Goal: Task Accomplishment & Management: Manage account settings

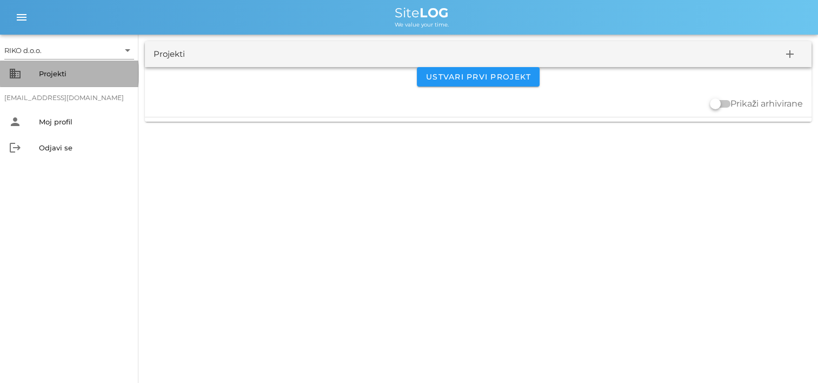
click at [76, 75] on div "Projekti" at bounding box center [84, 73] width 91 height 9
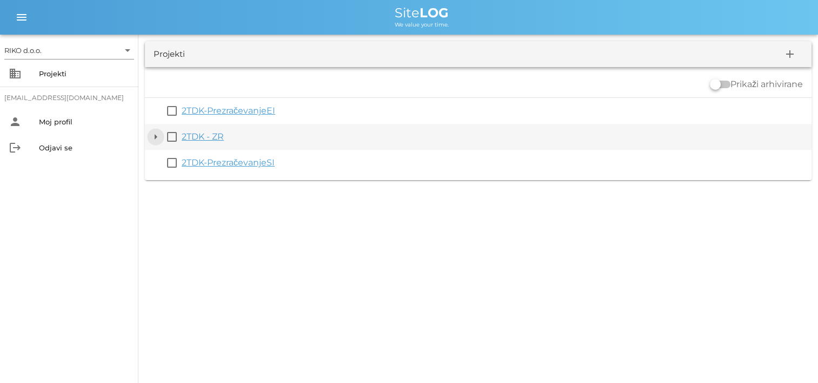
click at [155, 142] on button "arrow_drop_down" at bounding box center [155, 136] width 13 height 13
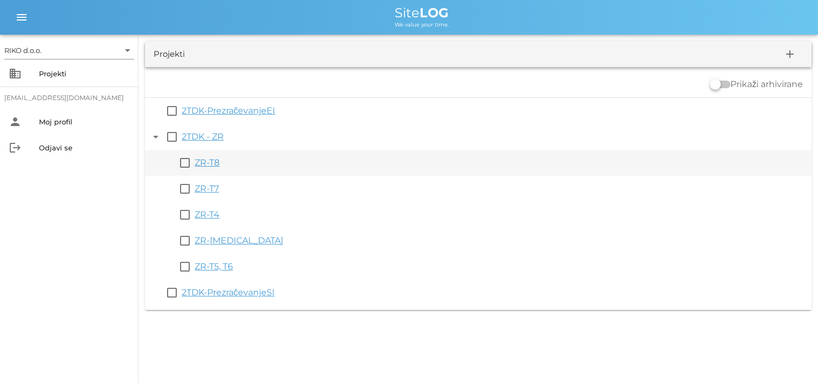
click at [215, 159] on link "ZR-T8" at bounding box center [207, 162] width 25 height 10
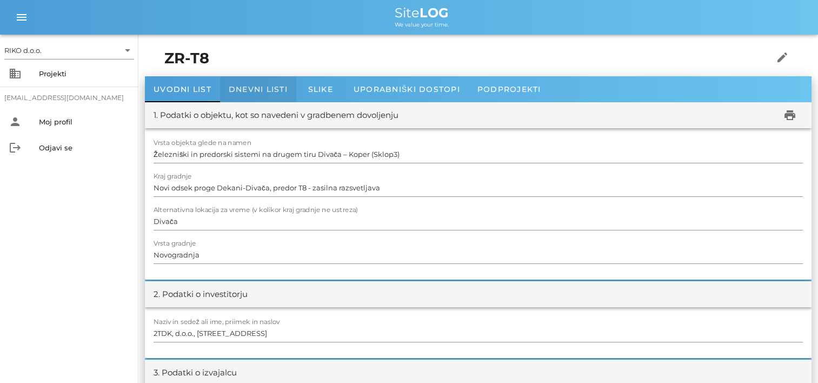
click at [258, 79] on div "Dnevni listi" at bounding box center [258, 89] width 76 height 26
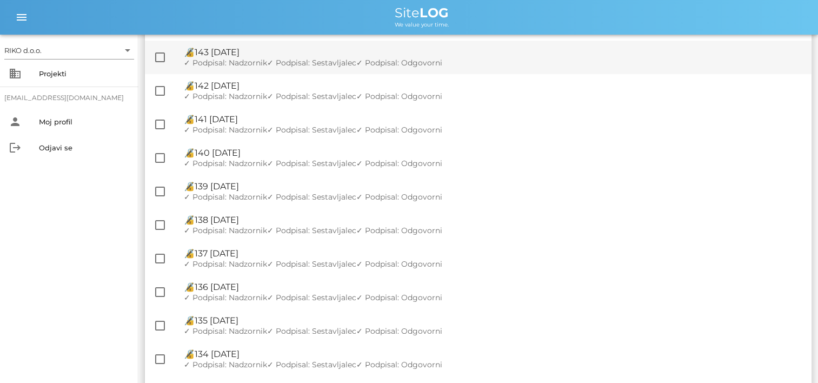
scroll to position [790, 0]
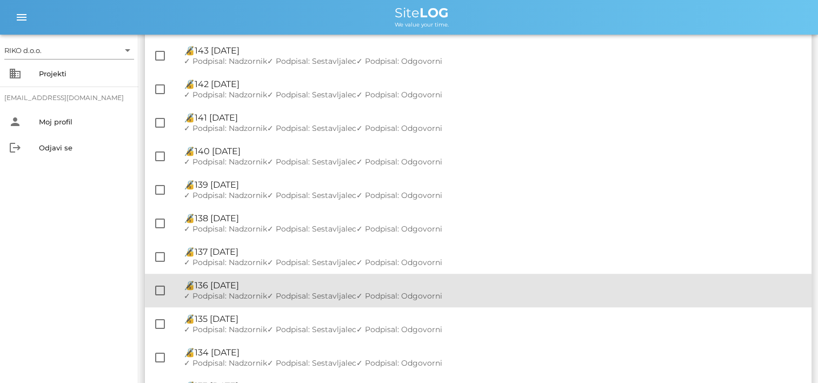
click at [288, 283] on div "🔏 136 [DATE]" at bounding box center [493, 285] width 619 height 10
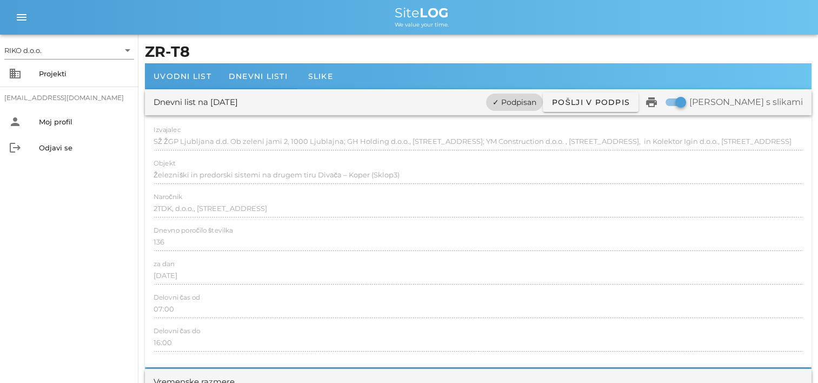
click at [536, 104] on span "✓ Podpisan" at bounding box center [514, 101] width 44 height 17
click at [536, 105] on span "✓ Podpisan" at bounding box center [514, 101] width 44 height 17
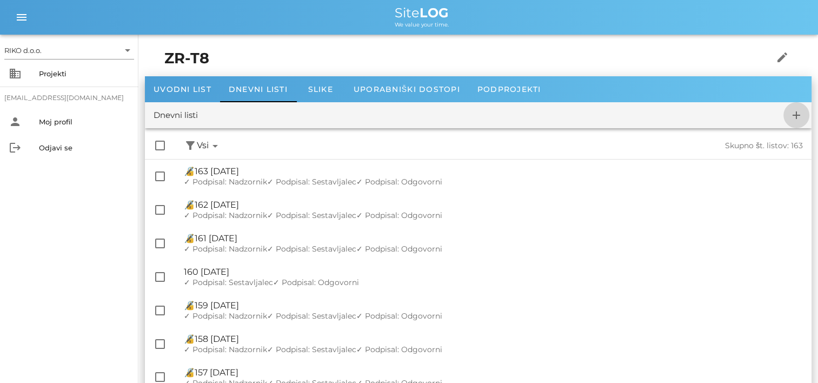
click at [791, 119] on icon "add" at bounding box center [796, 115] width 13 height 13
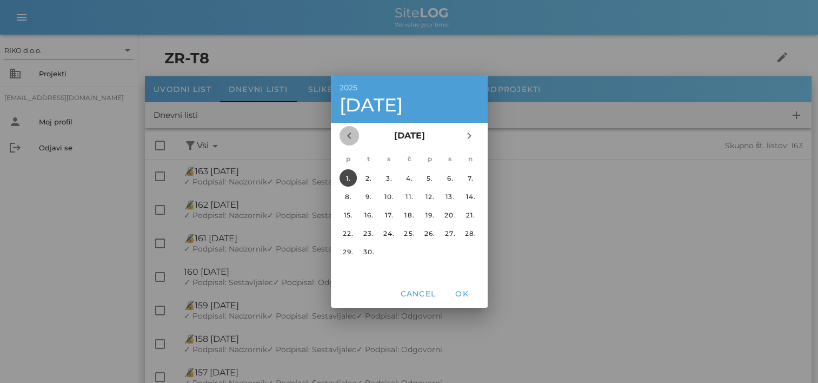
click at [348, 133] on icon "chevron_left" at bounding box center [349, 135] width 13 height 13
click at [467, 136] on icon "chevron_right" at bounding box center [469, 135] width 13 height 13
click at [355, 137] on icon "chevron_left" at bounding box center [349, 135] width 13 height 13
click at [352, 199] on div "4." at bounding box center [347, 196] width 17 height 8
click at [458, 295] on span "OK" at bounding box center [462, 294] width 26 height 10
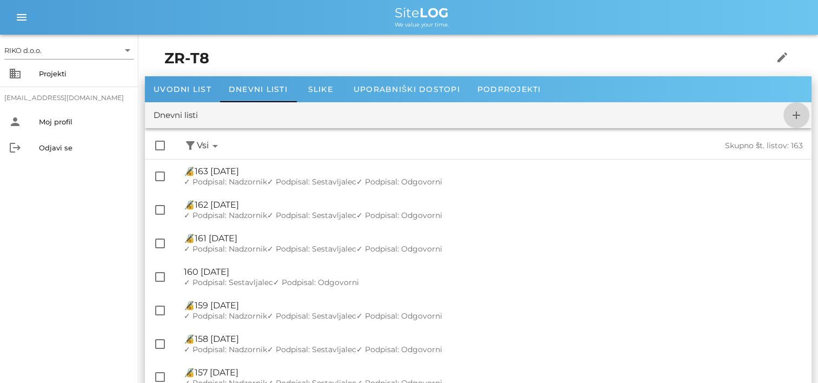
checkbox input "false"
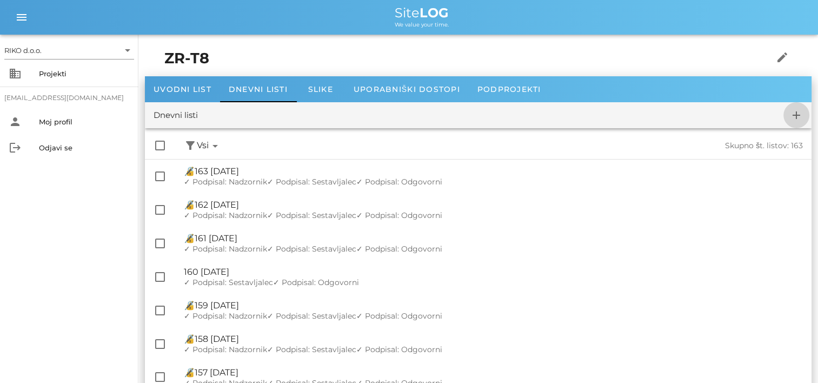
checkbox input "false"
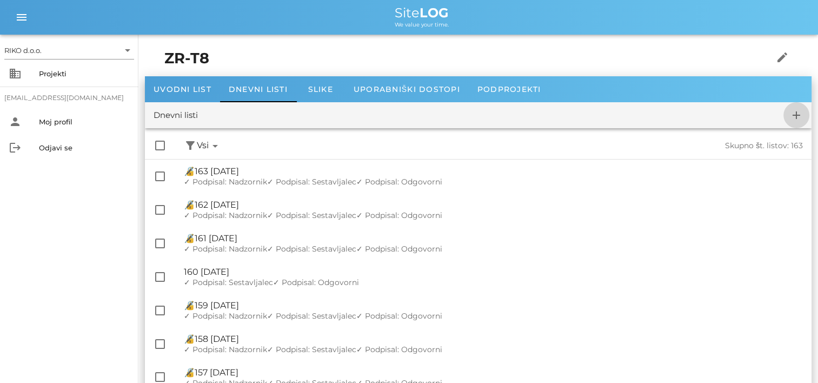
checkbox input "false"
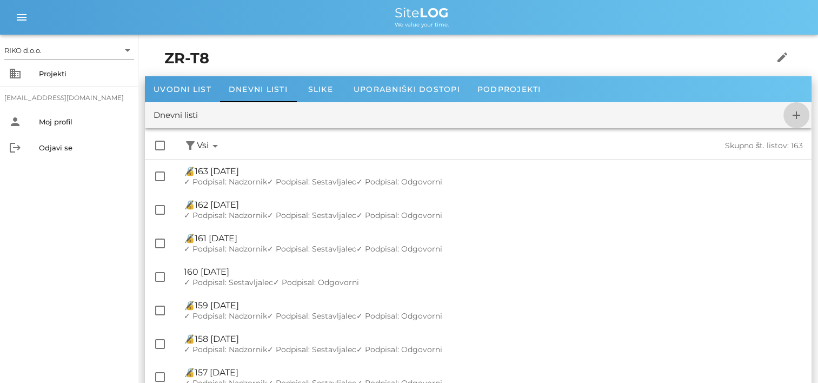
checkbox input "false"
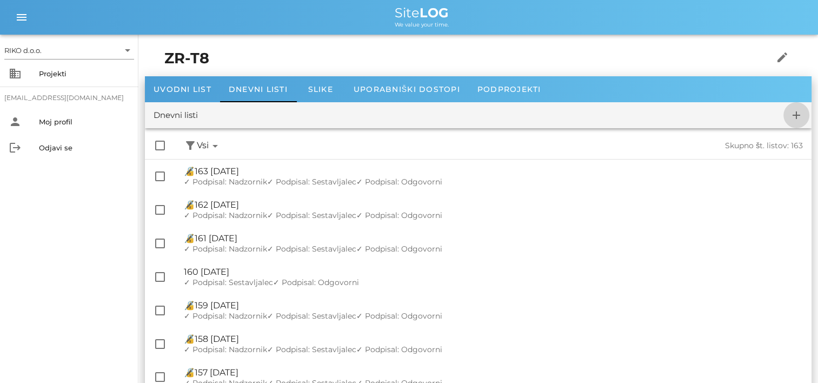
checkbox input "false"
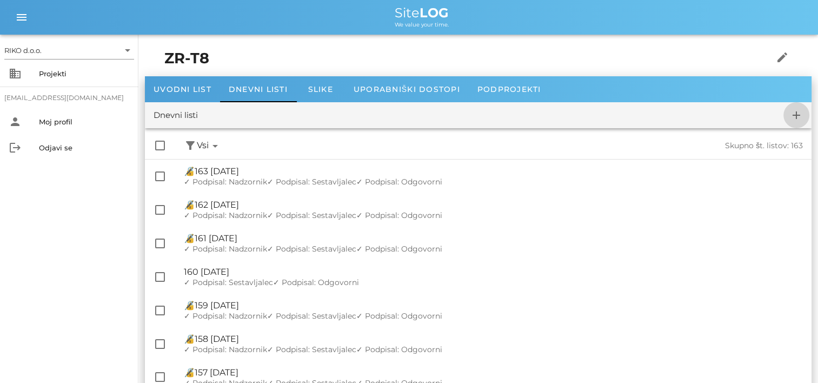
checkbox input "false"
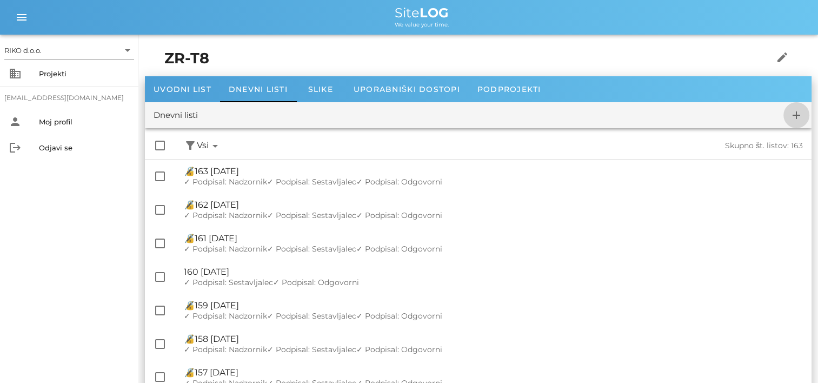
checkbox input "false"
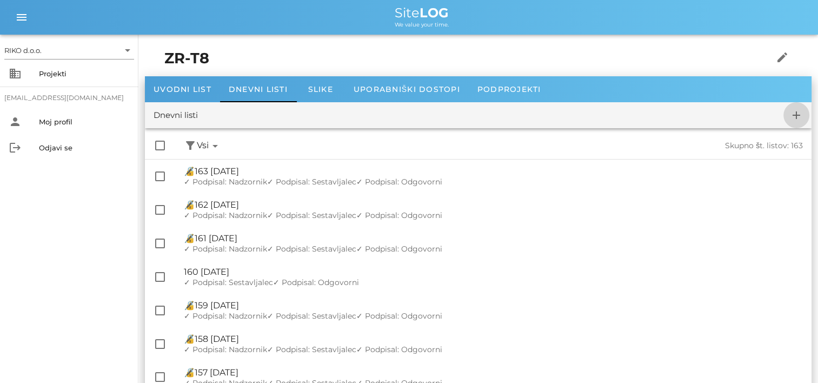
checkbox input "false"
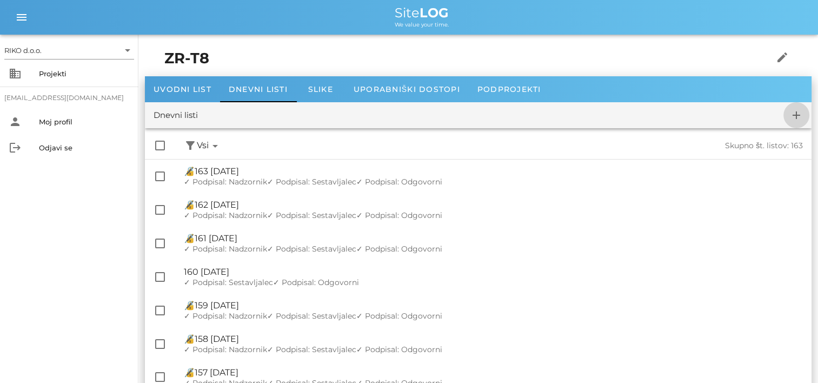
checkbox input "false"
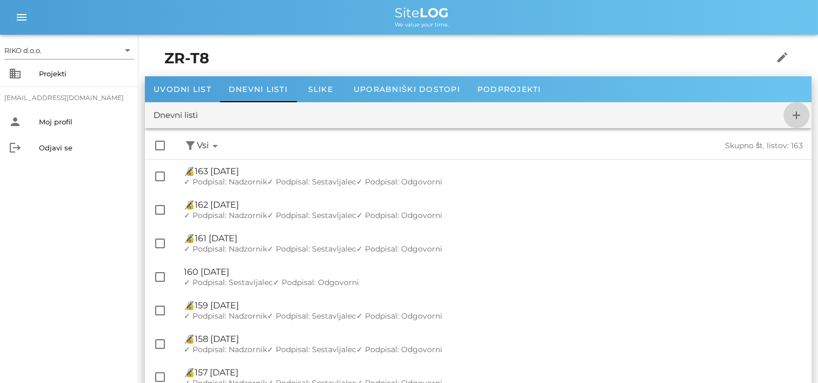
checkbox input "false"
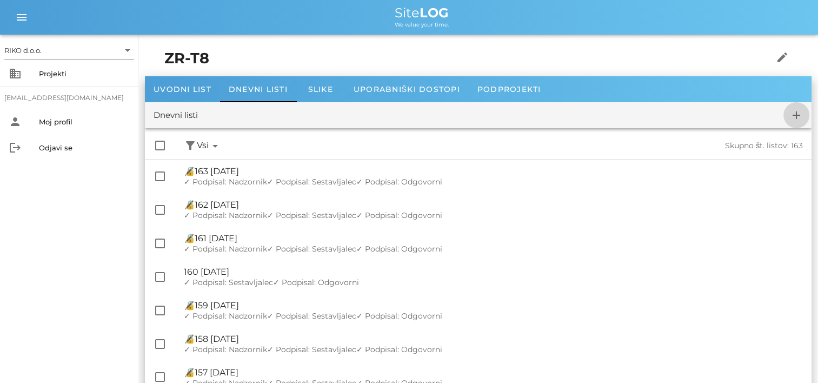
checkbox input "false"
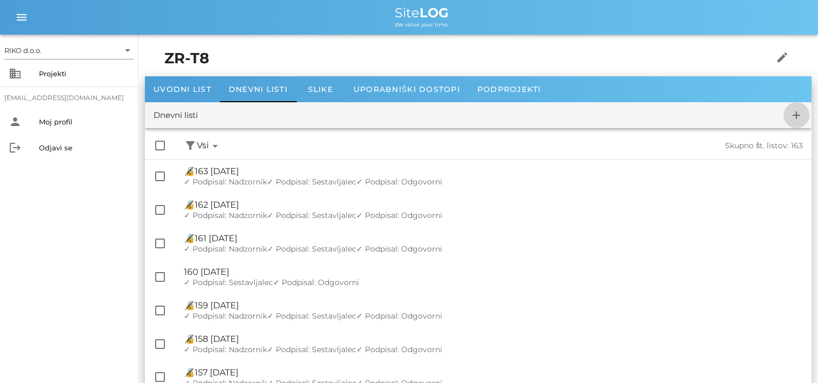
checkbox input "false"
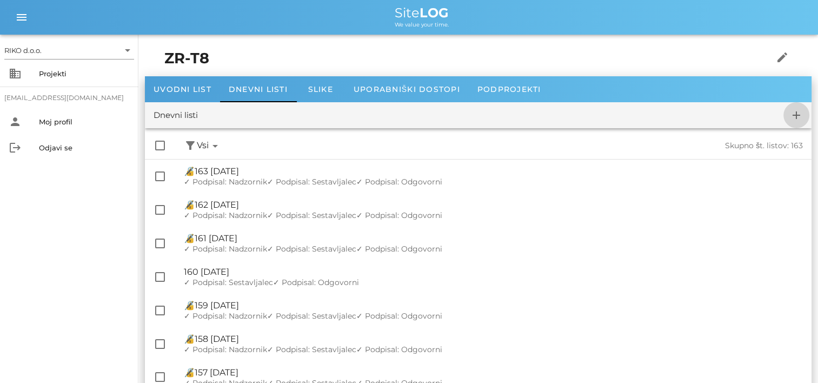
checkbox input "false"
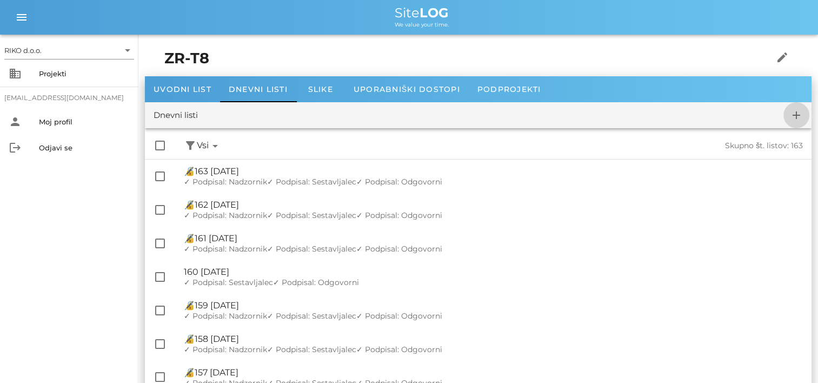
checkbox input "false"
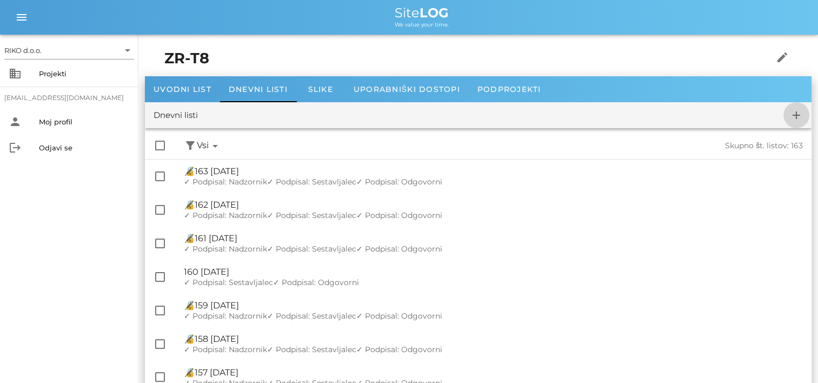
checkbox input "false"
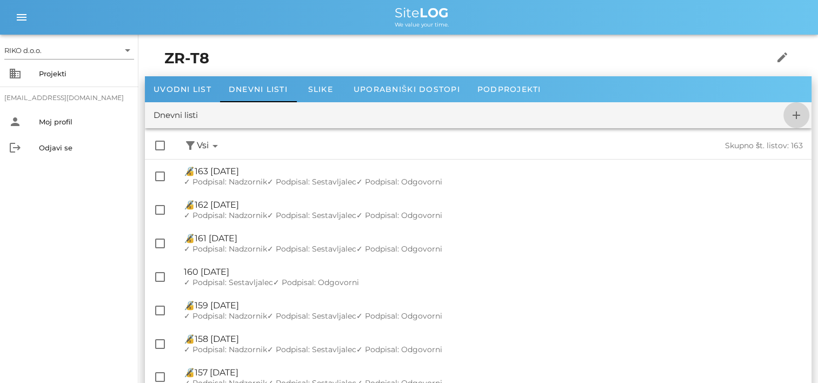
checkbox input "false"
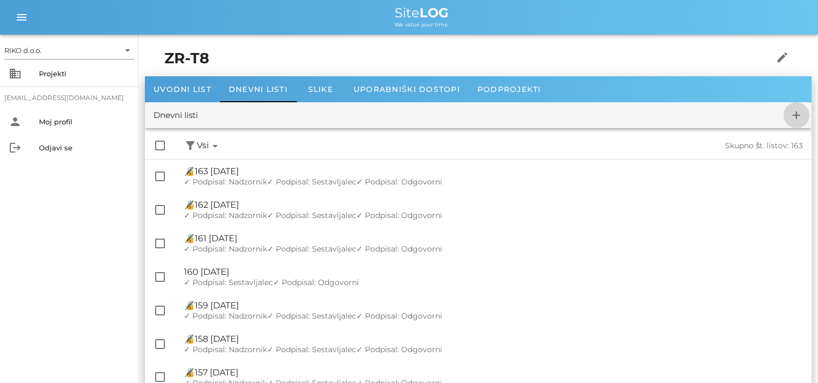
checkbox input "false"
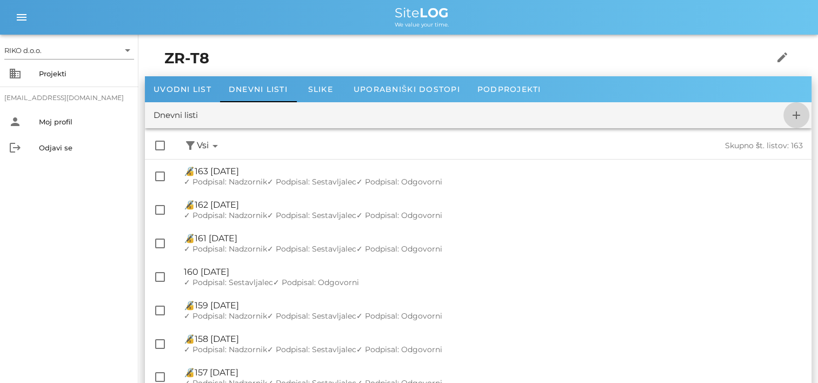
checkbox input "false"
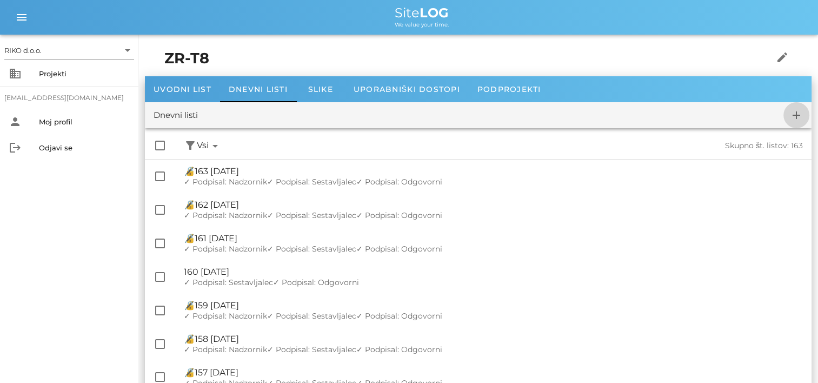
checkbox input "false"
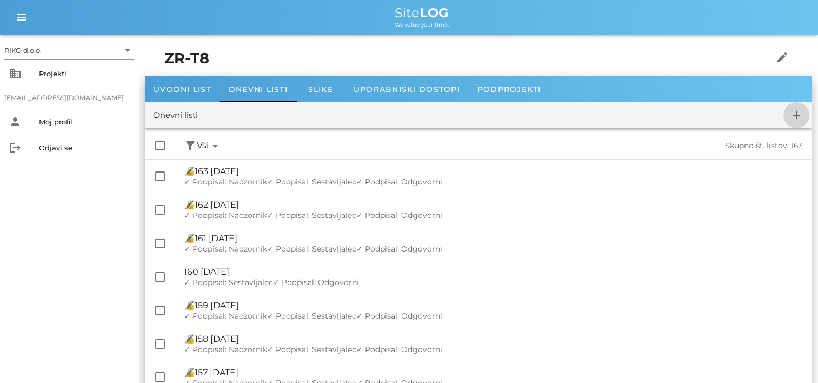
checkbox input "false"
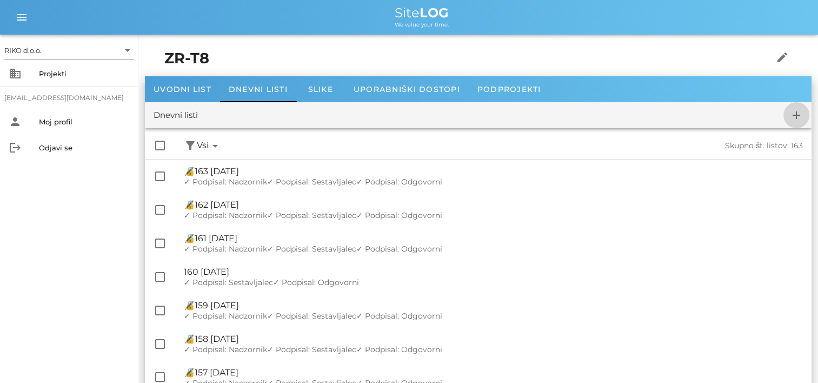
checkbox input "false"
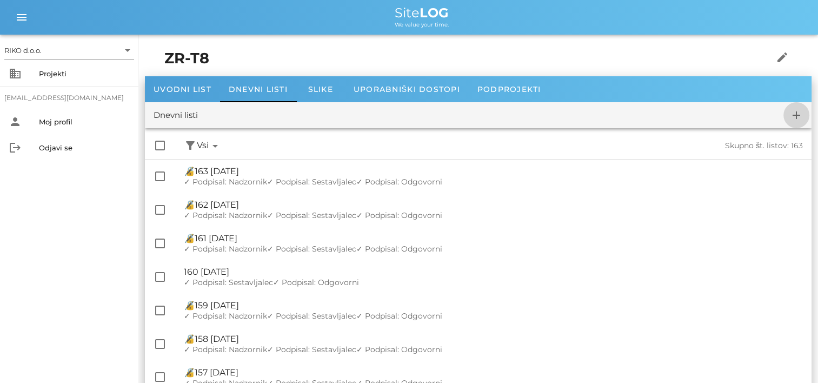
checkbox input "false"
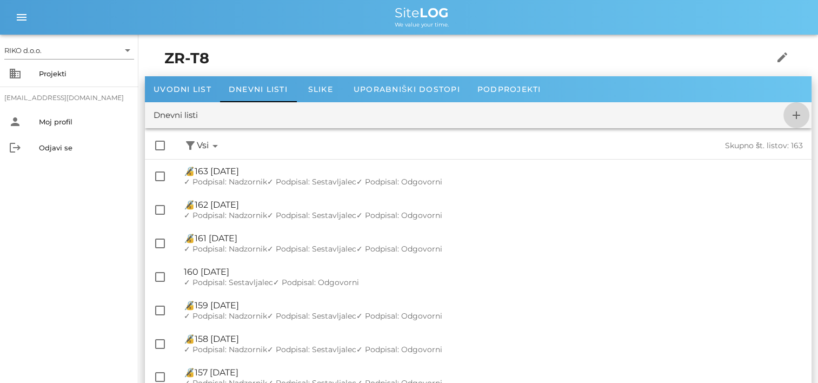
checkbox input "false"
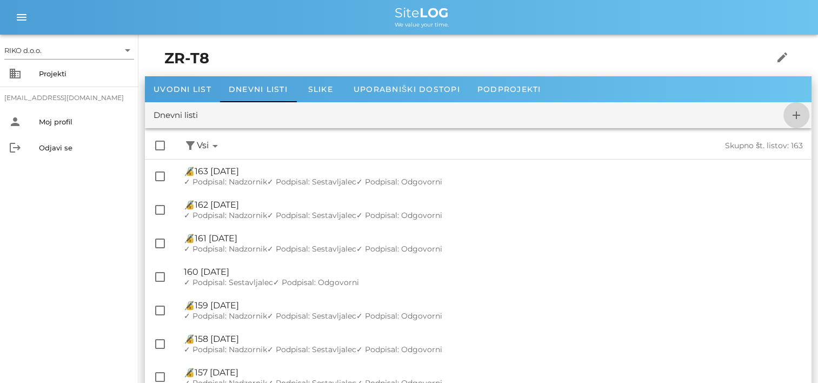
checkbox input "false"
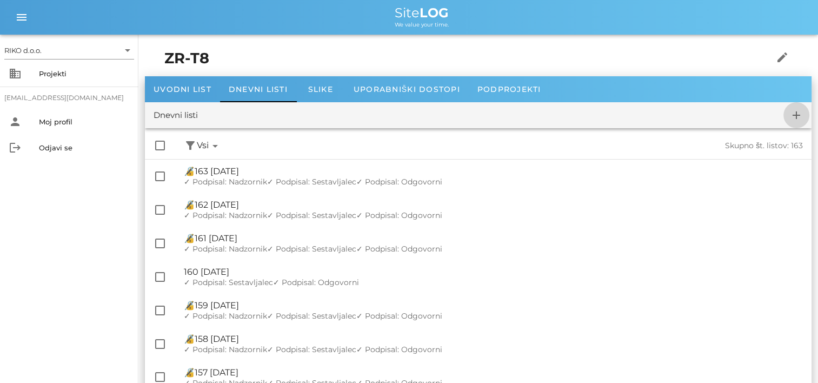
checkbox input "false"
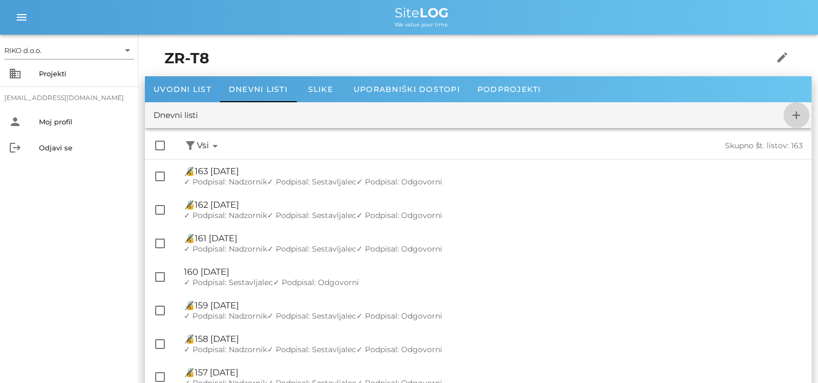
checkbox input "false"
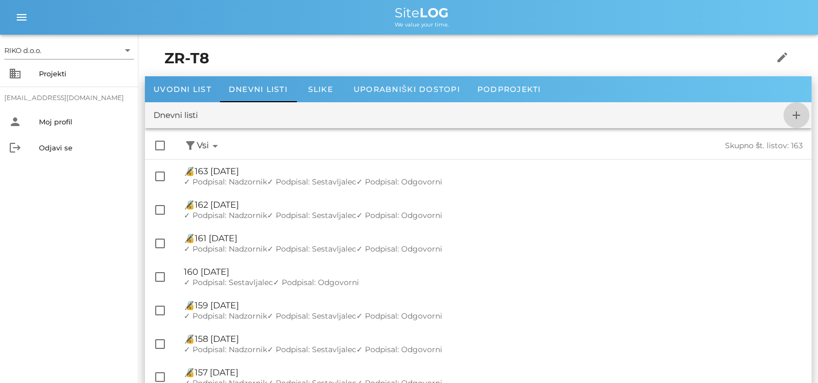
checkbox input "false"
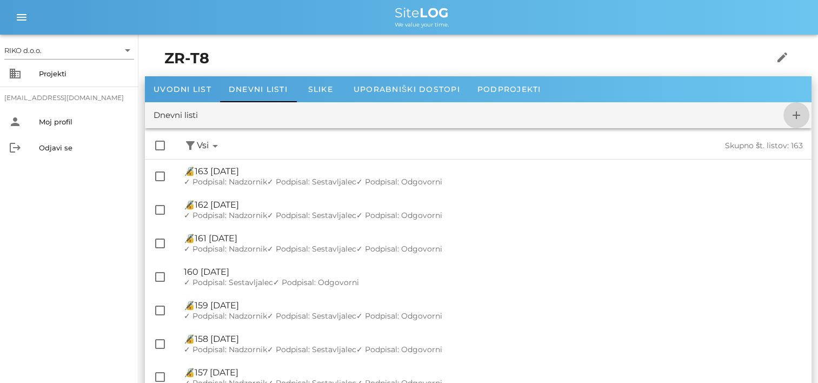
checkbox input "false"
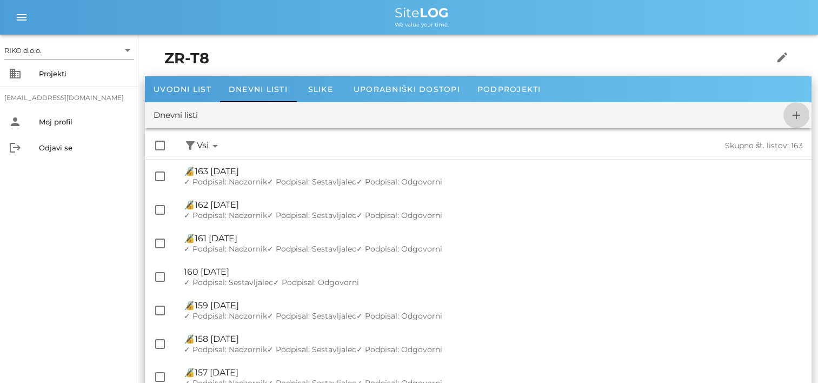
checkbox input "false"
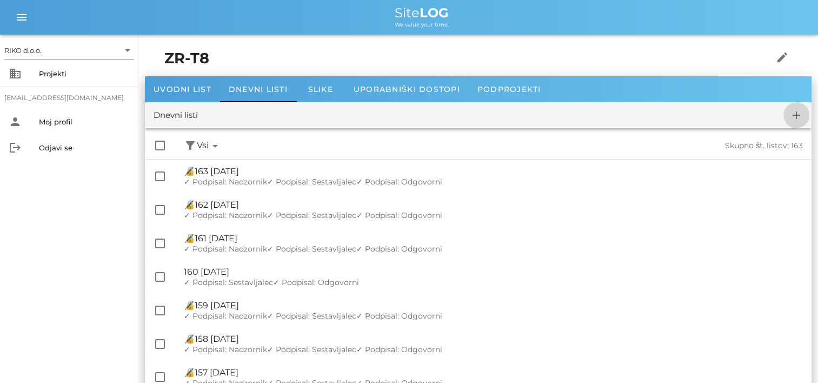
checkbox input "false"
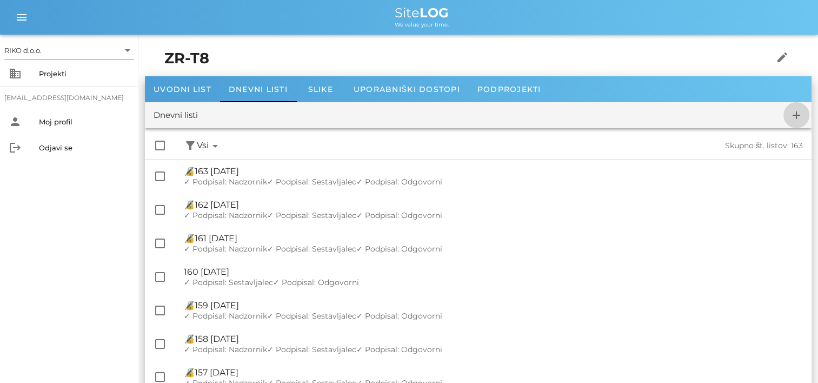
checkbox input "false"
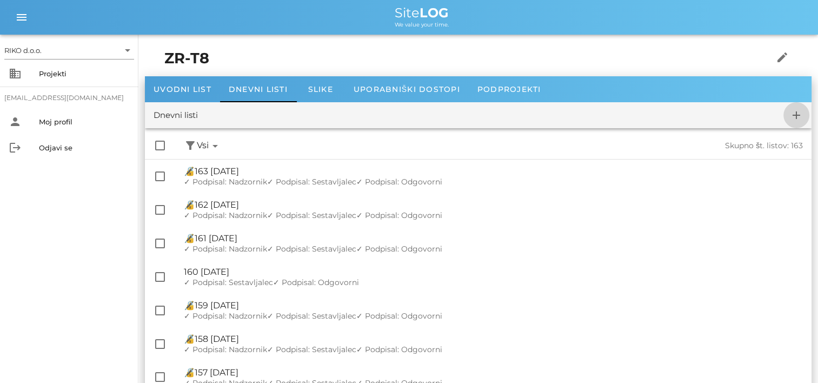
checkbox input "false"
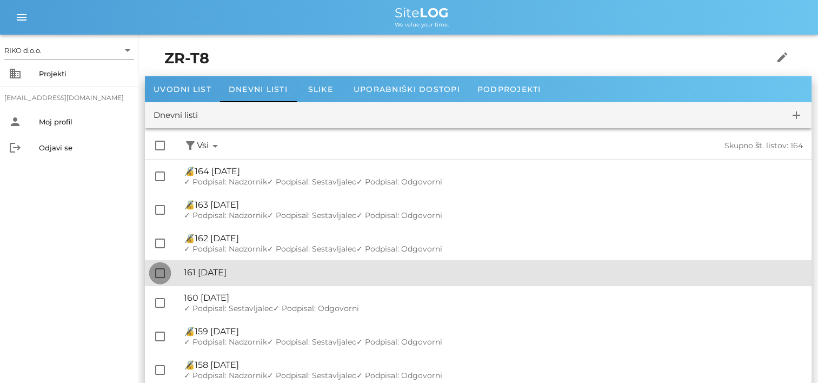
click at [158, 272] on div at bounding box center [160, 273] width 18 height 18
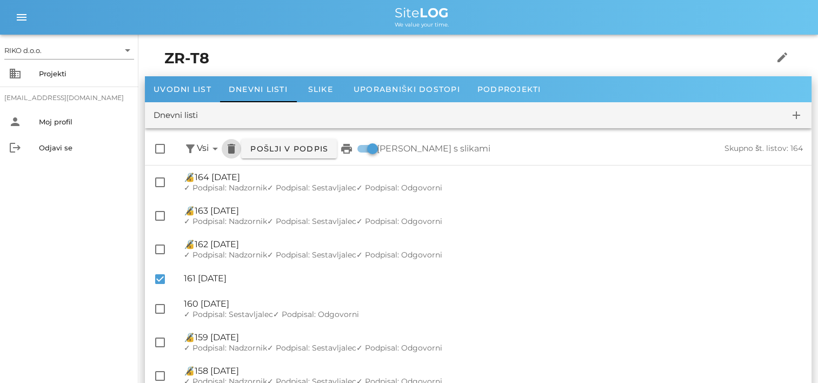
click at [231, 148] on icon "delete" at bounding box center [231, 148] width 13 height 13
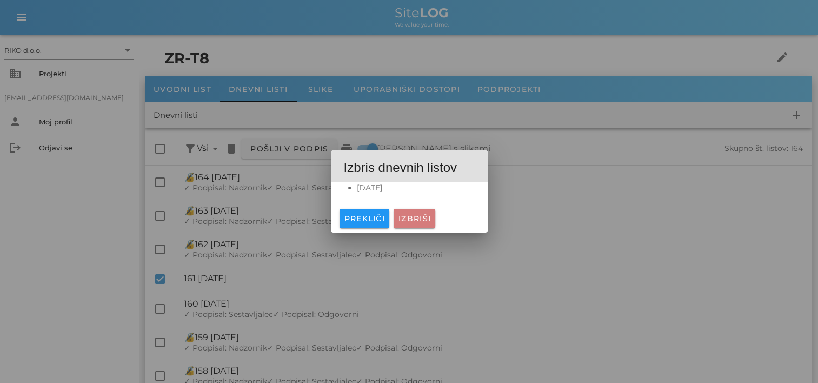
click at [410, 217] on span "Izbriši" at bounding box center [414, 218] width 33 height 10
checkbox input "false"
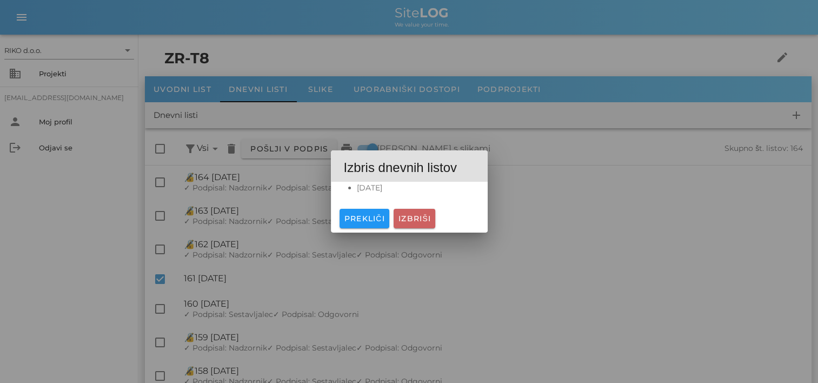
checkbox input "false"
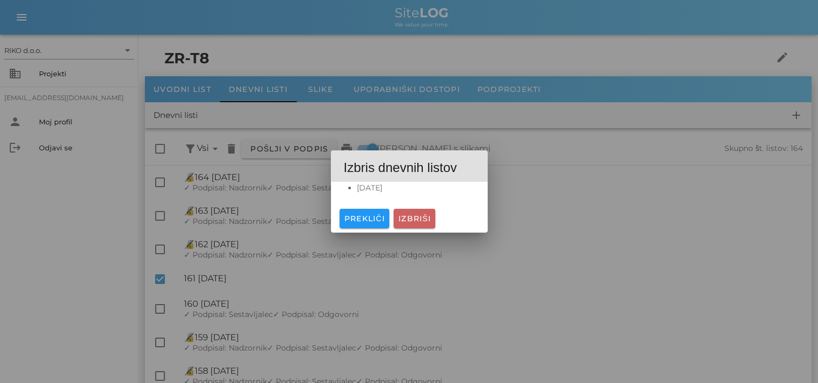
checkbox input "false"
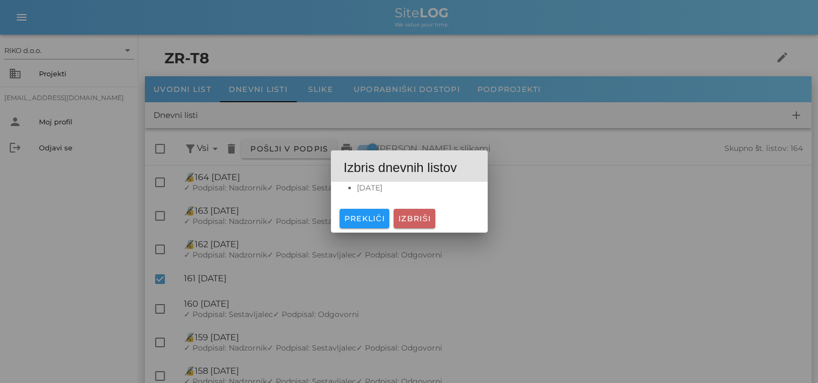
checkbox input "false"
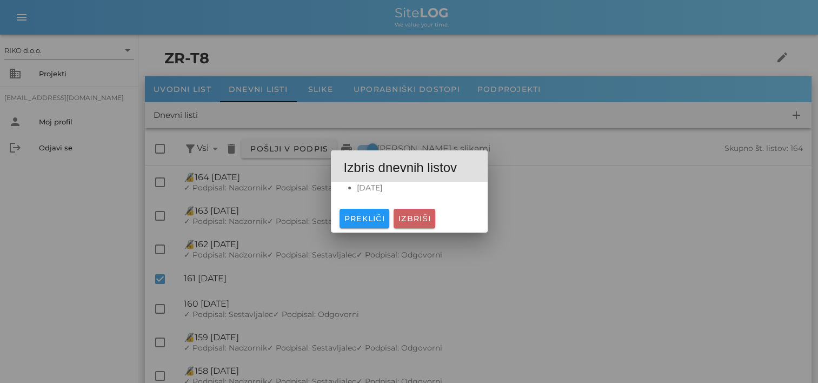
checkbox input "false"
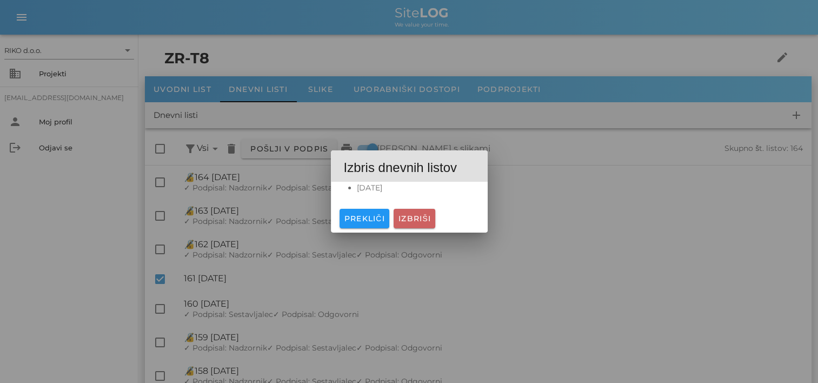
checkbox input "false"
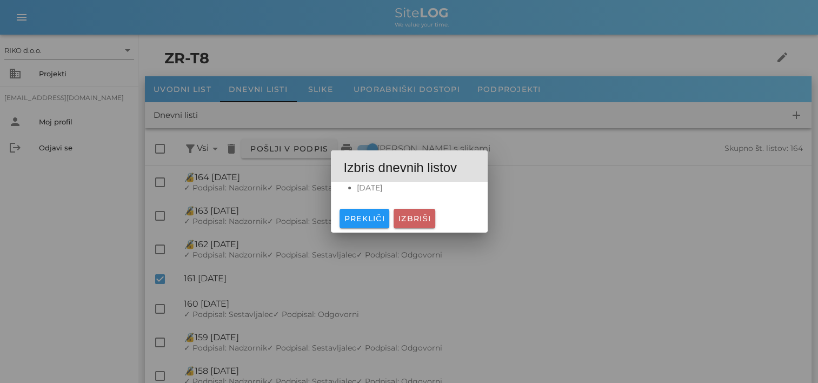
checkbox input "false"
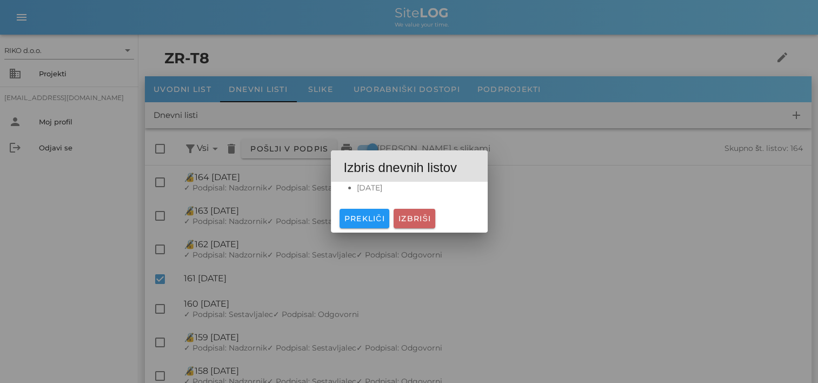
checkbox input "false"
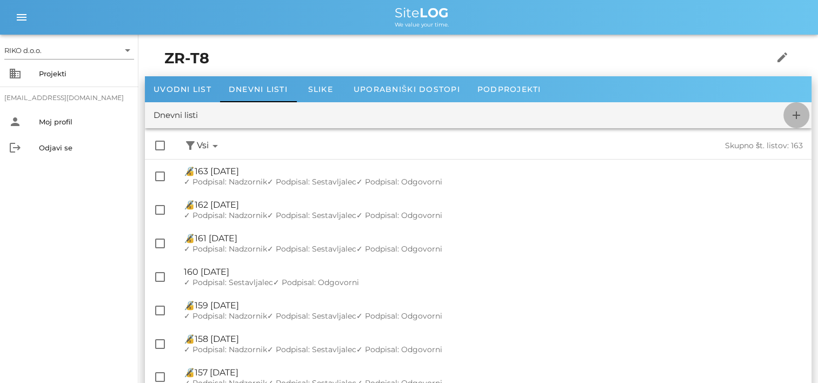
click at [793, 117] on icon "add" at bounding box center [796, 115] width 13 height 13
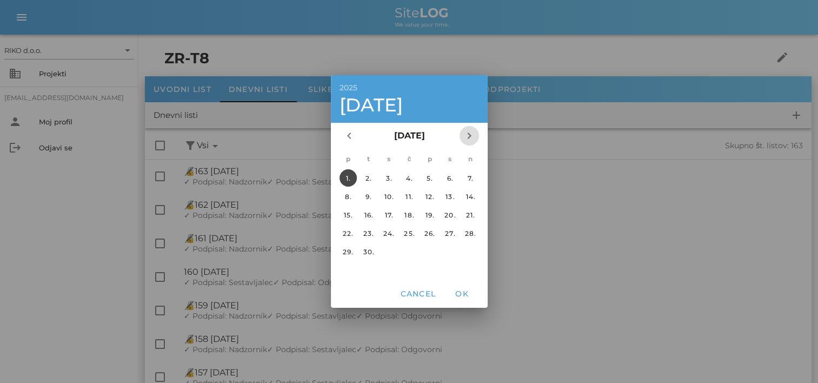
click at [465, 137] on icon "chevron_right" at bounding box center [469, 135] width 13 height 13
click at [349, 136] on icon "chevron_left" at bounding box center [349, 135] width 13 height 13
click at [351, 194] on div "4." at bounding box center [347, 196] width 17 height 8
click at [465, 292] on span "OK" at bounding box center [462, 294] width 26 height 10
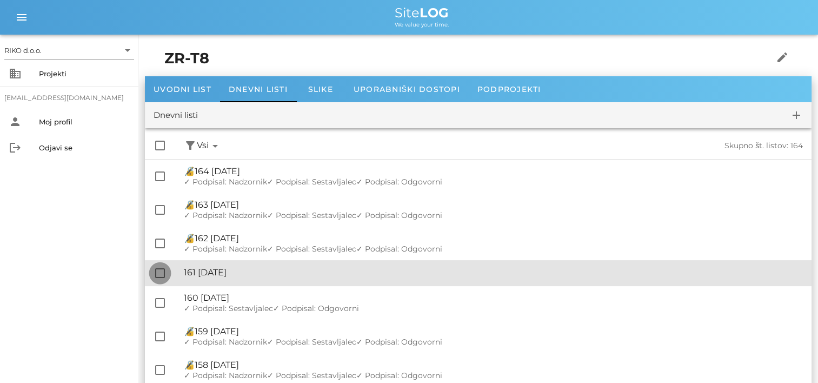
click at [159, 275] on div at bounding box center [160, 273] width 18 height 18
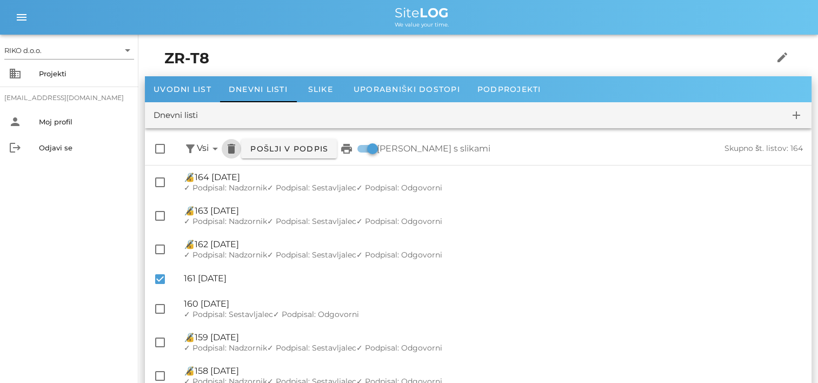
click at [233, 151] on icon "delete" at bounding box center [231, 148] width 13 height 13
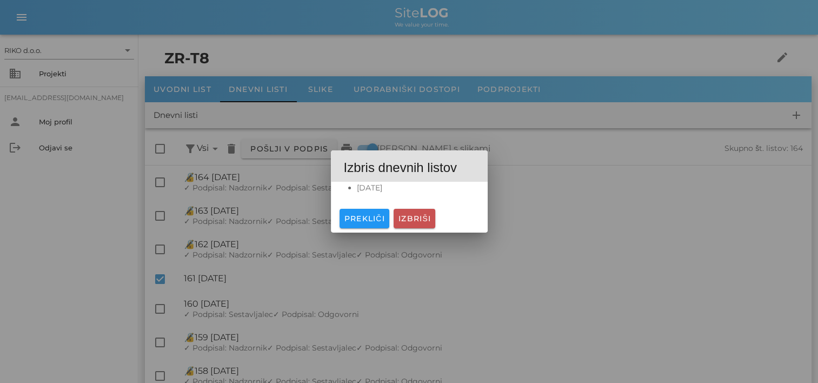
click at [420, 218] on span "Izbriši" at bounding box center [414, 218] width 33 height 10
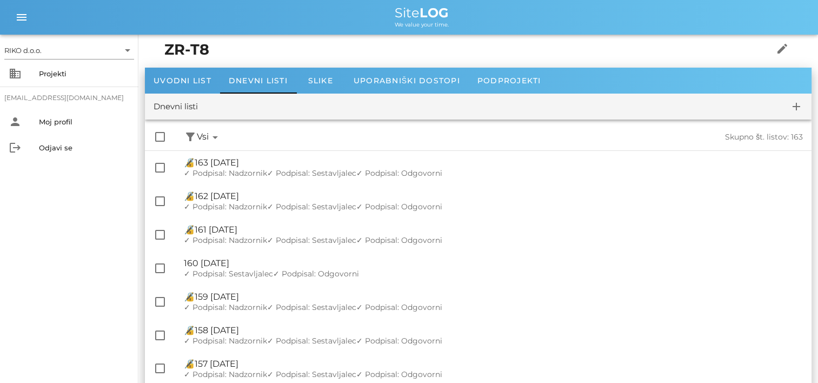
scroll to position [8, 0]
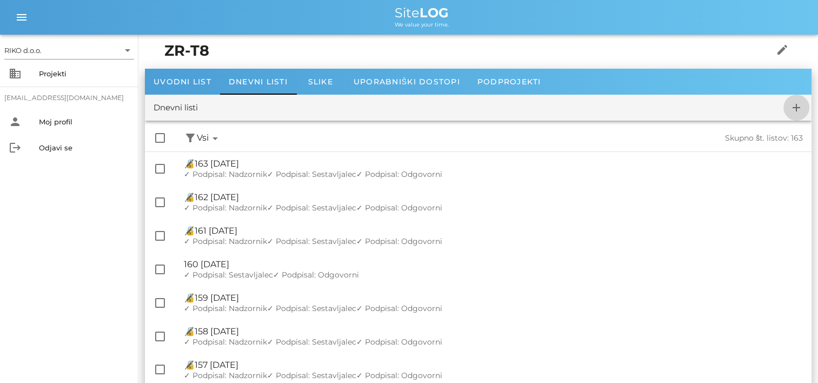
click at [796, 104] on icon "add" at bounding box center [796, 107] width 13 height 13
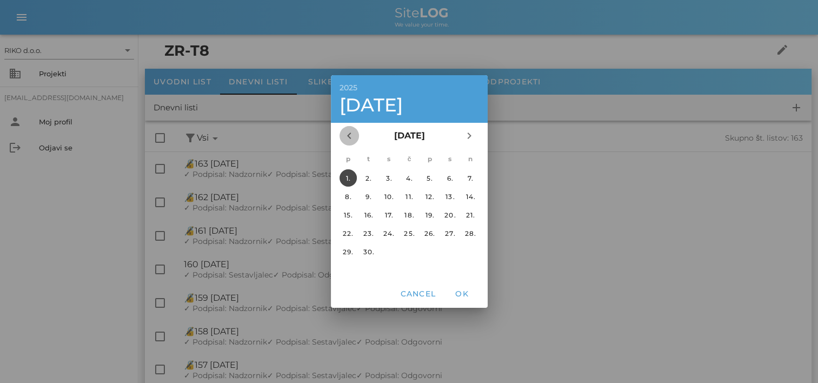
click at [347, 138] on icon "chevron_left" at bounding box center [349, 135] width 13 height 13
click at [410, 177] on div "3." at bounding box center [408, 178] width 17 height 8
click at [463, 289] on span "OK" at bounding box center [462, 294] width 26 height 10
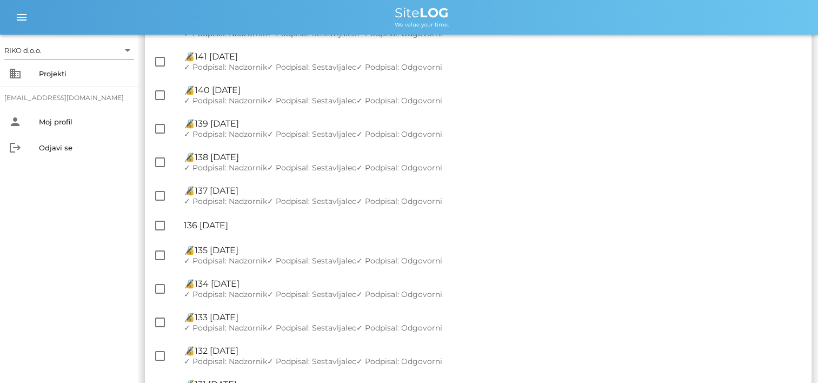
scroll to position [852, 0]
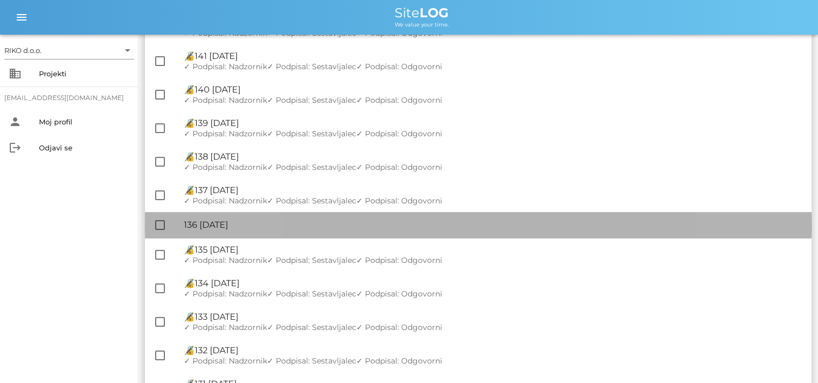
click at [296, 231] on div "🔏 136 [DATE] ✓ Podpisal: Nadzornik ✓ Podpisal: Sestavljalec ✓ Podpisal: Odgovor…" at bounding box center [493, 225] width 619 height 24
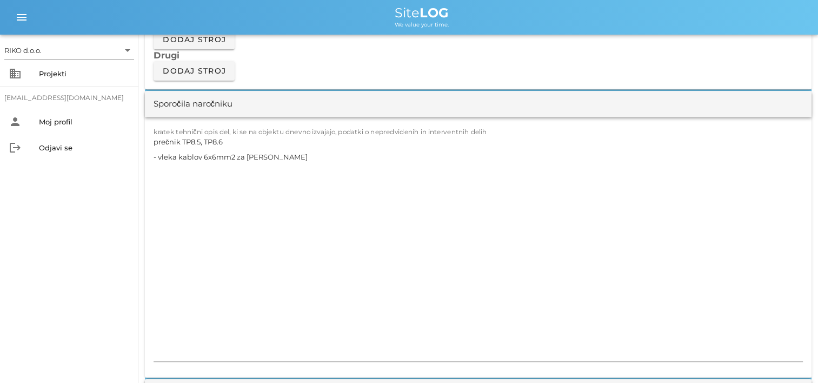
scroll to position [962, 0]
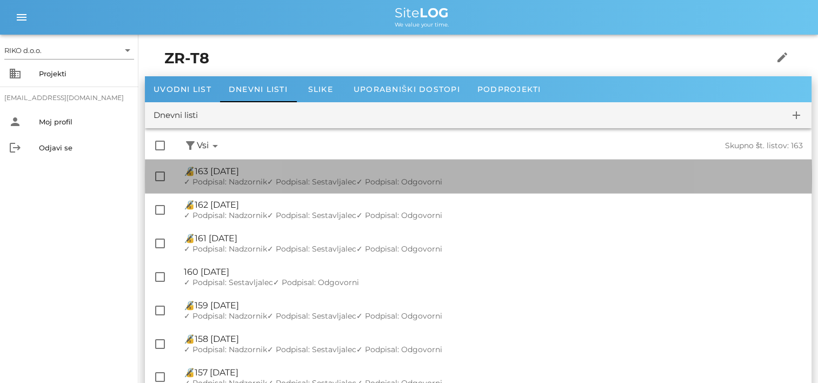
click at [503, 179] on div "✓ Podpisal: Nadzornik ✓ Podpisal: Sestavljalec ✓ Podpisal: Odgovorni" at bounding box center [493, 181] width 619 height 9
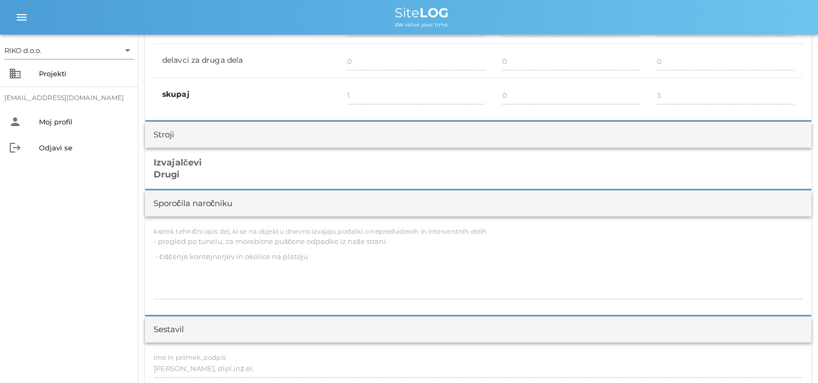
scroll to position [858, 0]
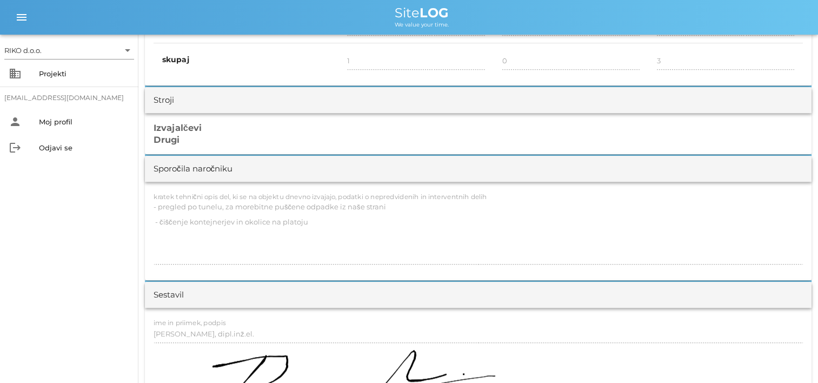
click at [147, 156] on div "Sporočila naročniku kratek tehnični opis del, ki se na objektu dnevno izvajajo,…" at bounding box center [478, 218] width 666 height 124
drag, startPoint x: 147, startPoint y: 153, endPoint x: 160, endPoint y: 197, distance: 45.7
click at [160, 197] on label "kratek tehnični opis del, ki se na objektu dnevno izvajajo, podatki o nepredvid…" at bounding box center [319, 196] width 333 height 8
click at [161, 196] on label "kratek tehnični opis del, ki se na objektu dnevno izvajajo, podatki o nepredvid…" at bounding box center [319, 196] width 333 height 8
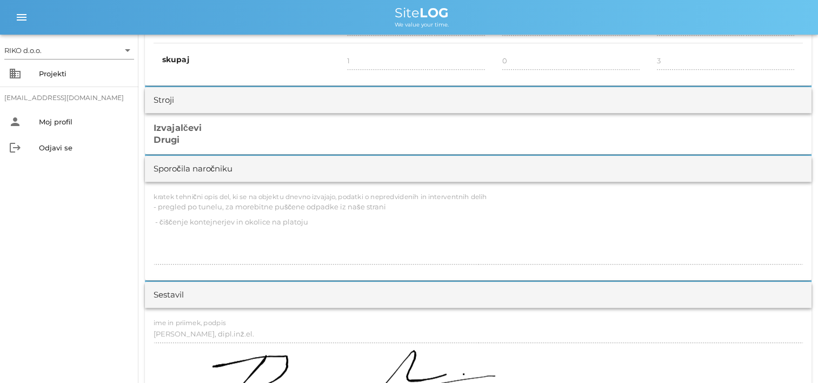
click at [96, 249] on div "RIKO d.o.o. arrow_drop_down business Projekti [EMAIL_ADDRESS][DOMAIN_NAME] pers…" at bounding box center [69, 209] width 138 height 348
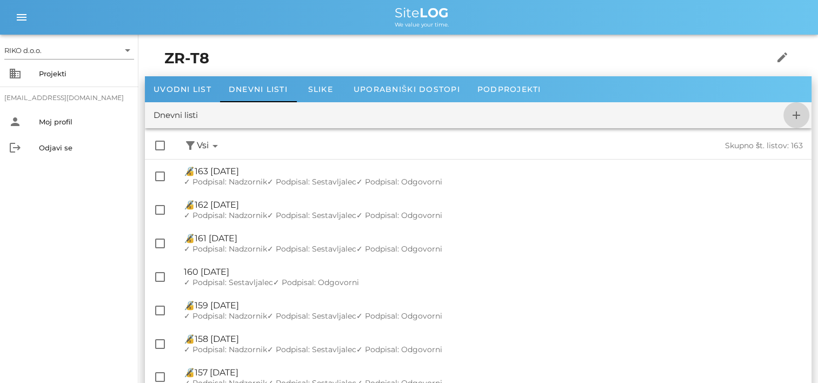
click at [793, 113] on icon "add" at bounding box center [796, 115] width 13 height 13
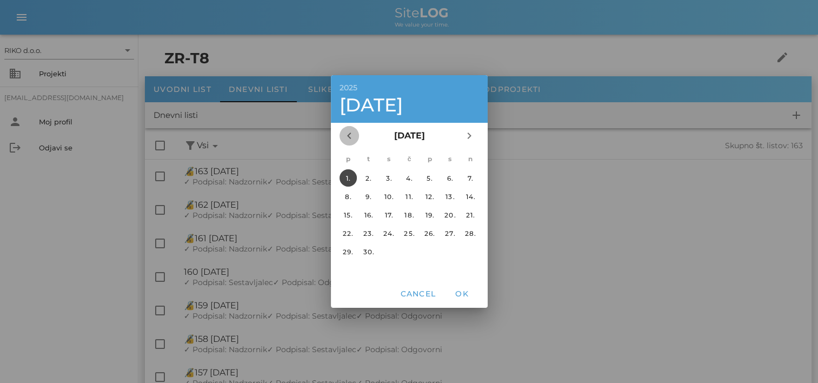
click at [352, 131] on icon "chevron_left" at bounding box center [349, 135] width 13 height 13
click at [366, 211] on div "12." at bounding box center [367, 215] width 17 height 8
click at [465, 295] on span "OK" at bounding box center [462, 294] width 26 height 10
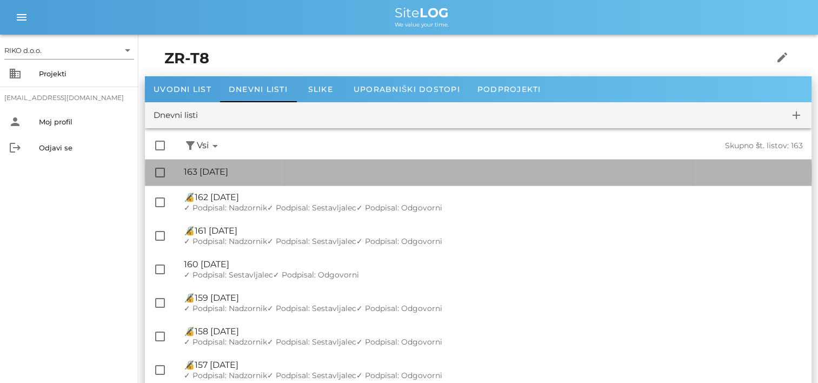
click at [359, 172] on div "🔏 163 [DATE]" at bounding box center [493, 171] width 619 height 10
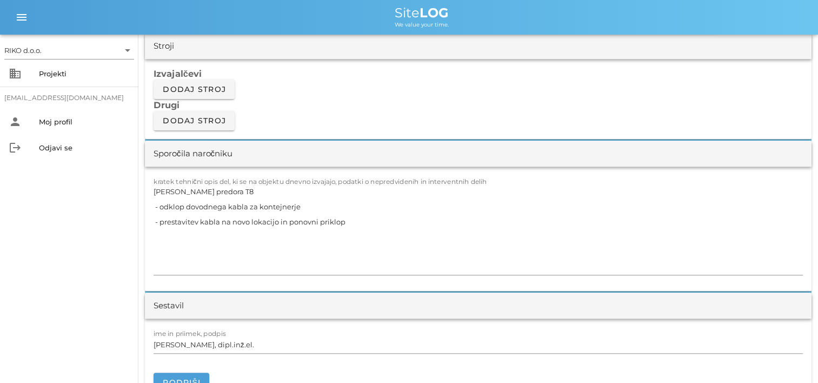
scroll to position [912, 0]
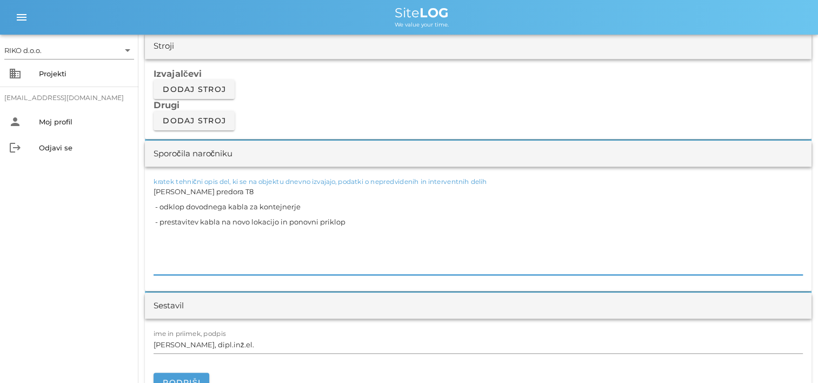
drag, startPoint x: 356, startPoint y: 216, endPoint x: 137, endPoint y: 182, distance: 221.6
click at [137, 182] on div "RIKO d.o.o. arrow_drop_down business Projekti [EMAIL_ADDRESS][DOMAIN_NAME] pers…" at bounding box center [409, 344] width 818 height 2513
paste textarea "- pregled po tunelu, za morebitne puščene odpadke iz naše strani - čiščenje kon…"
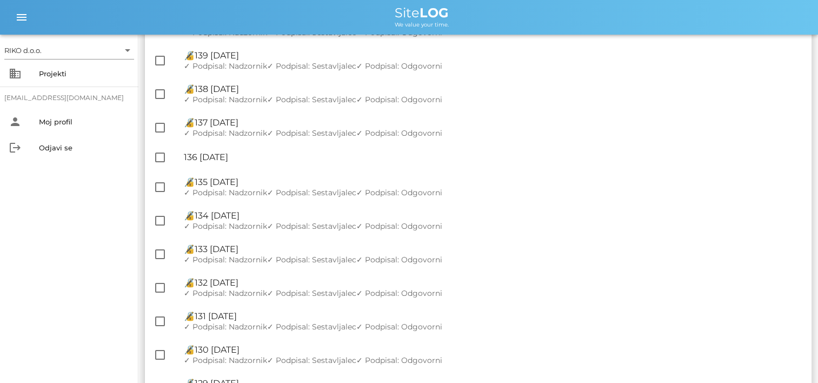
scroll to position [913, 0]
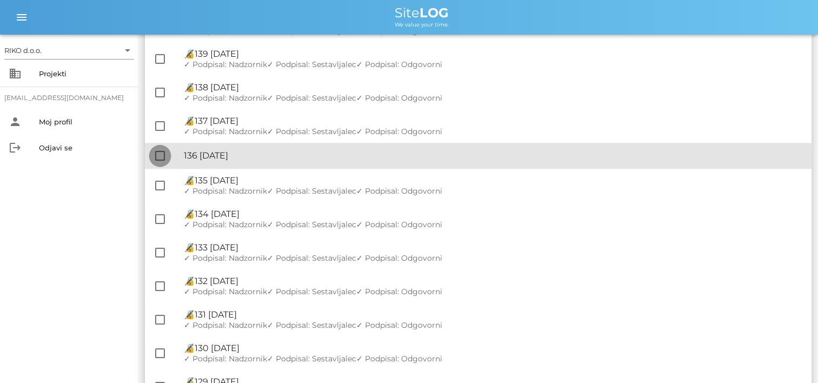
click at [160, 157] on div at bounding box center [160, 155] width 18 height 18
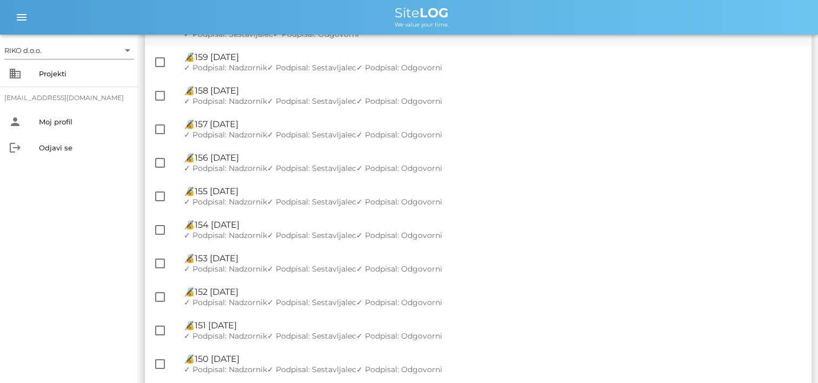
scroll to position [0, 0]
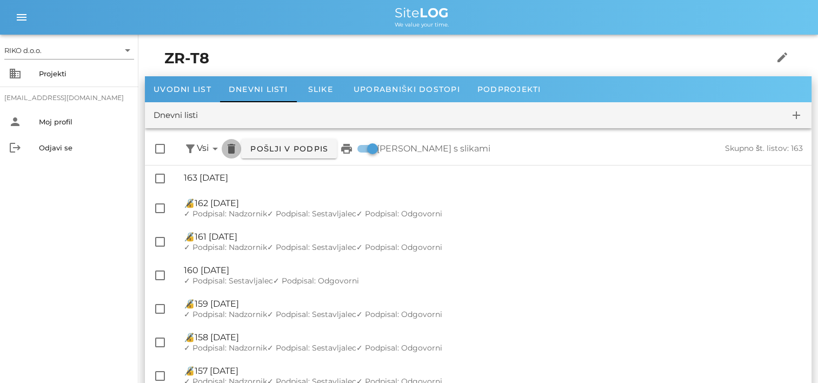
click at [234, 149] on icon "delete" at bounding box center [231, 148] width 13 height 13
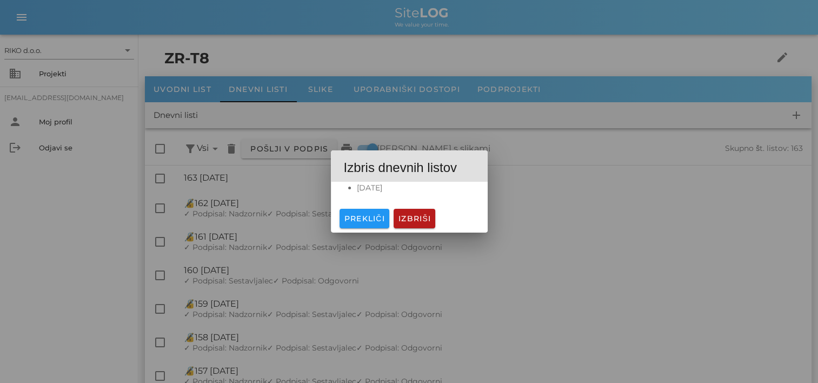
click at [417, 231] on div "Prekliči Izbriši" at bounding box center [409, 218] width 157 height 28
click at [418, 219] on span "Izbriši" at bounding box center [414, 218] width 33 height 10
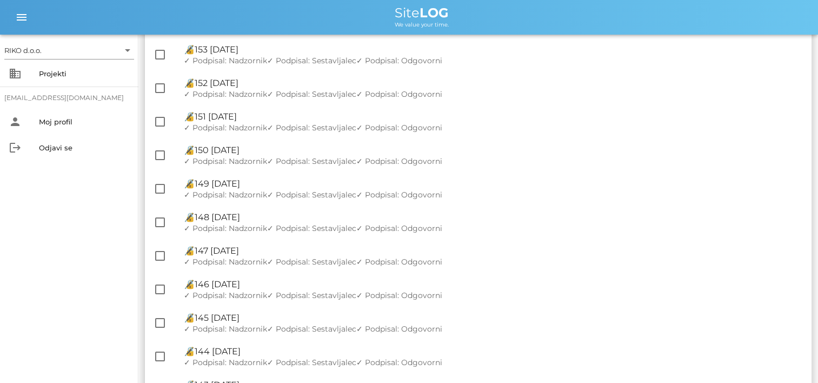
scroll to position [521, 0]
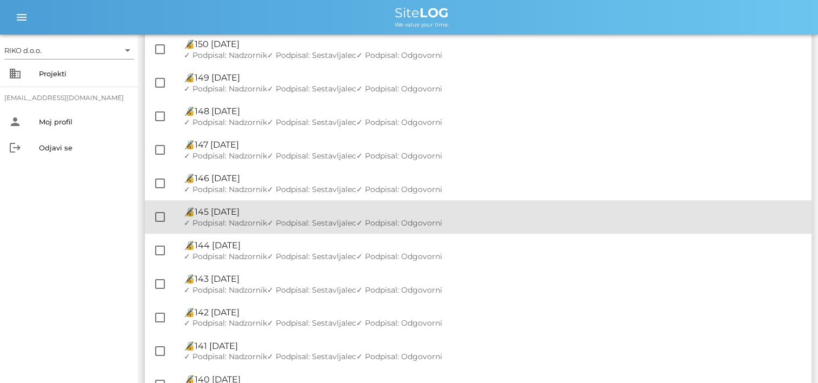
click at [313, 232] on div "🔏 145 [DATE] ✓ Podpisal: Nadzornik ✓ Podpisal: Sestavljalec ✓ Podpisal: Odgovor…" at bounding box center [493, 217] width 619 height 34
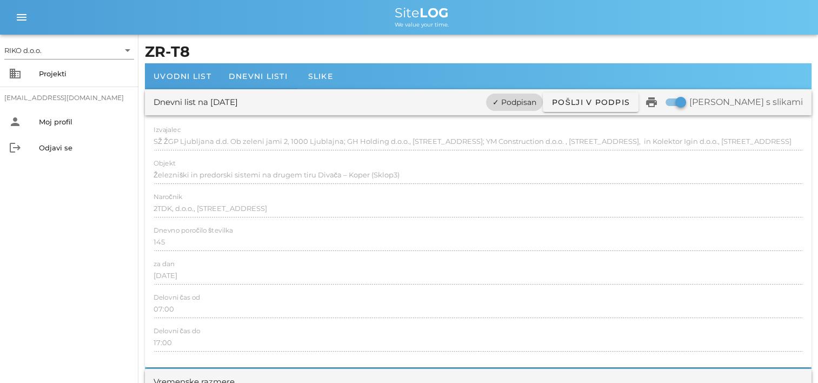
click at [536, 102] on span "✓ Podpisan" at bounding box center [514, 101] width 44 height 17
click at [249, 76] on span "Dnevni listi" at bounding box center [258, 76] width 59 height 10
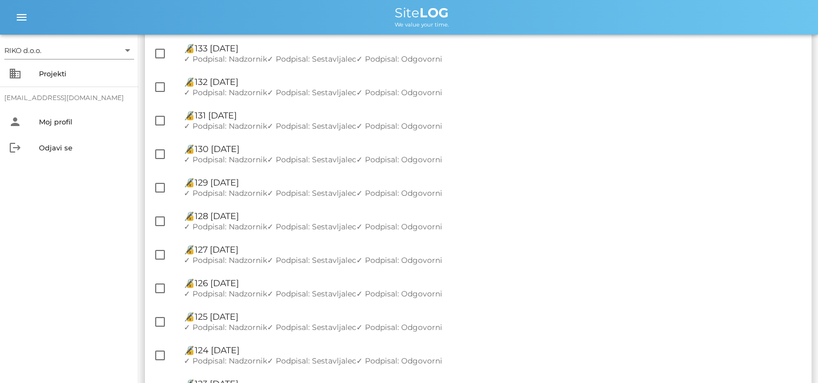
scroll to position [1201, 0]
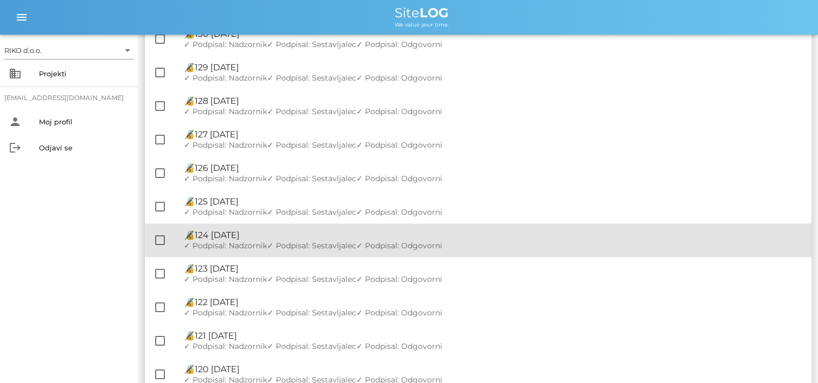
click at [504, 245] on div "✓ Podpisal: Nadzornik ✓ Podpisal: Sestavljalec ✓ Podpisal: Odgovorni" at bounding box center [493, 245] width 619 height 9
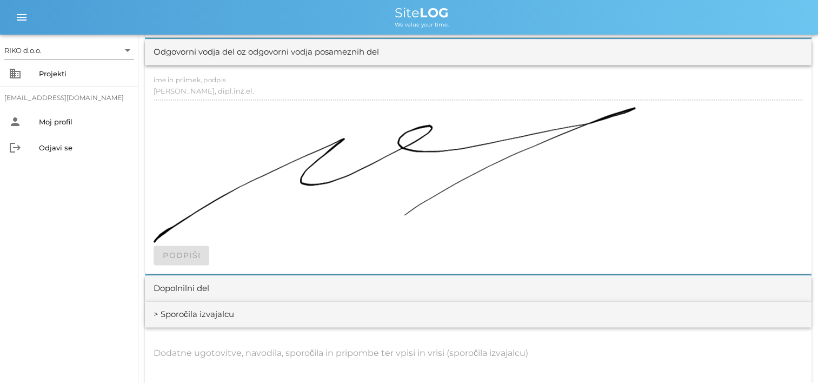
scroll to position [1546, 0]
